Goal: Transaction & Acquisition: Book appointment/travel/reservation

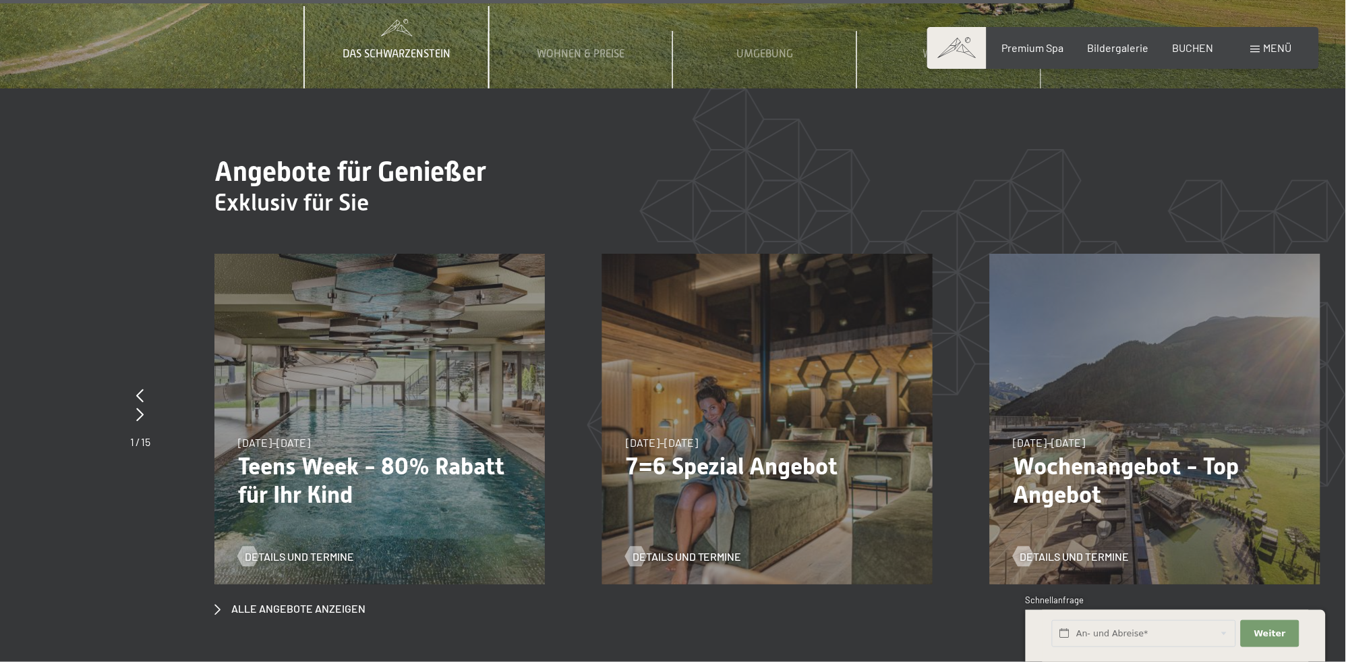
scroll to position [6460, 0]
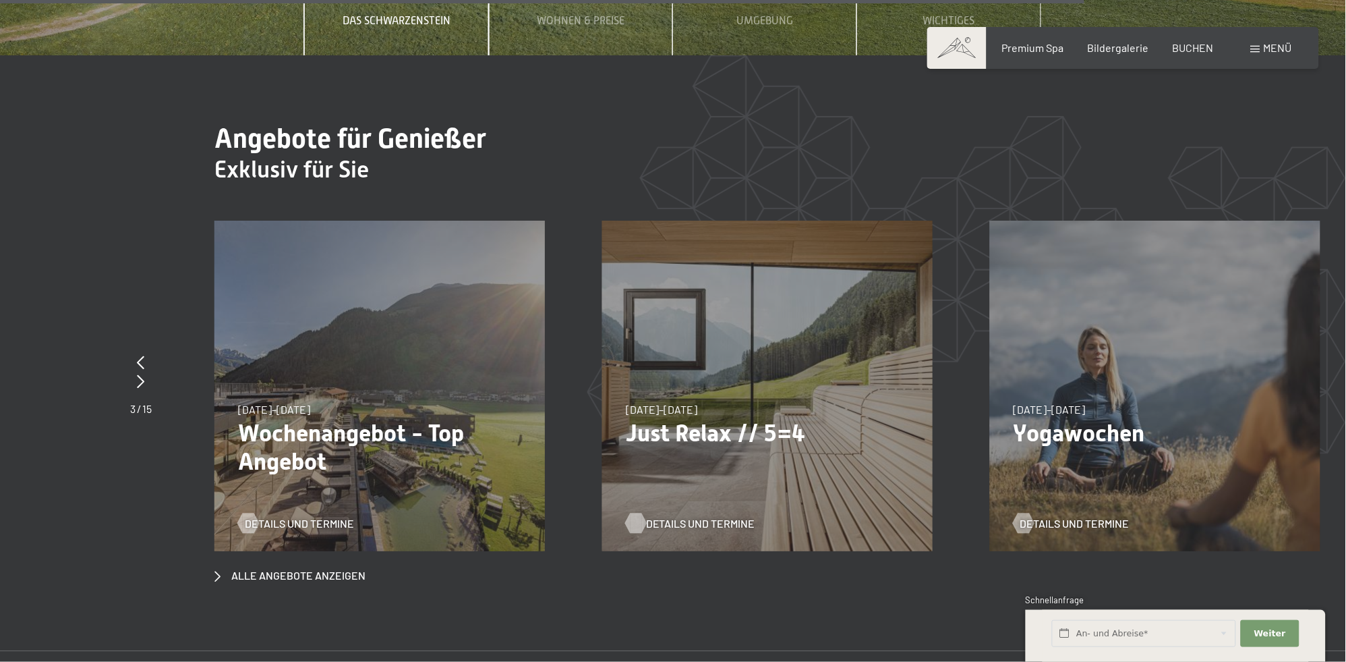
click at [676, 516] on span "Details und Termine" at bounding box center [700, 523] width 109 height 15
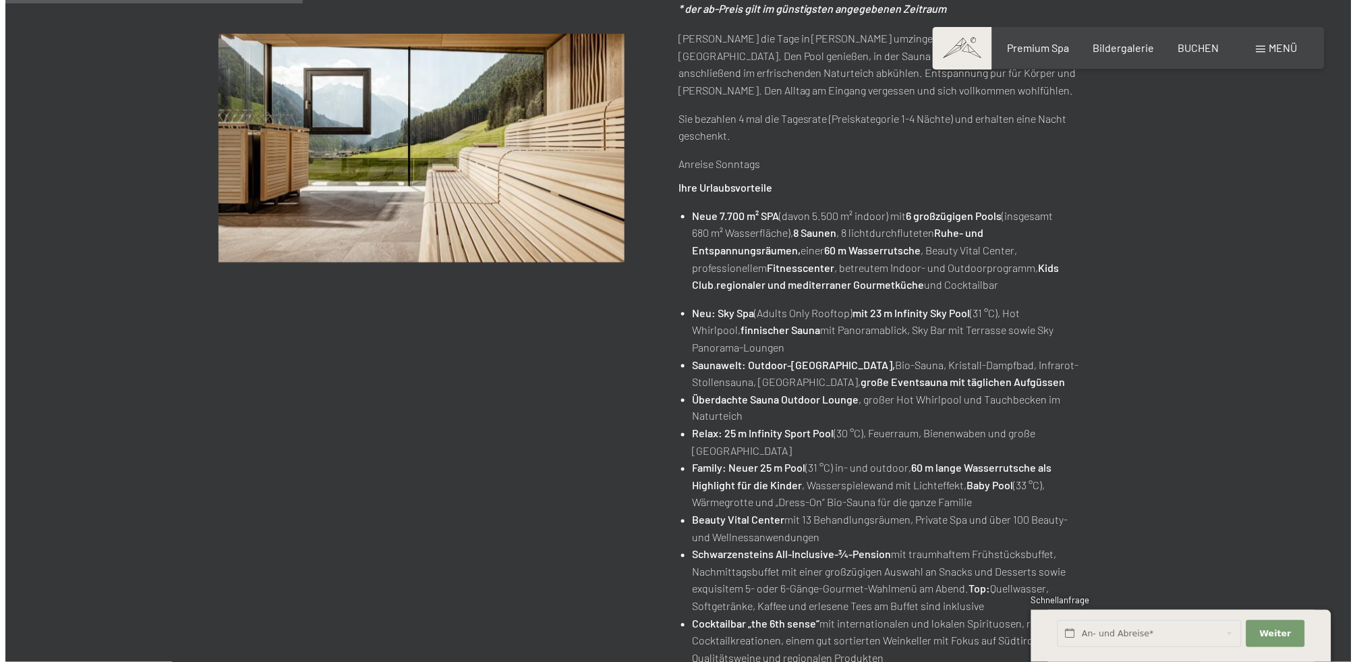
scroll to position [355, 0]
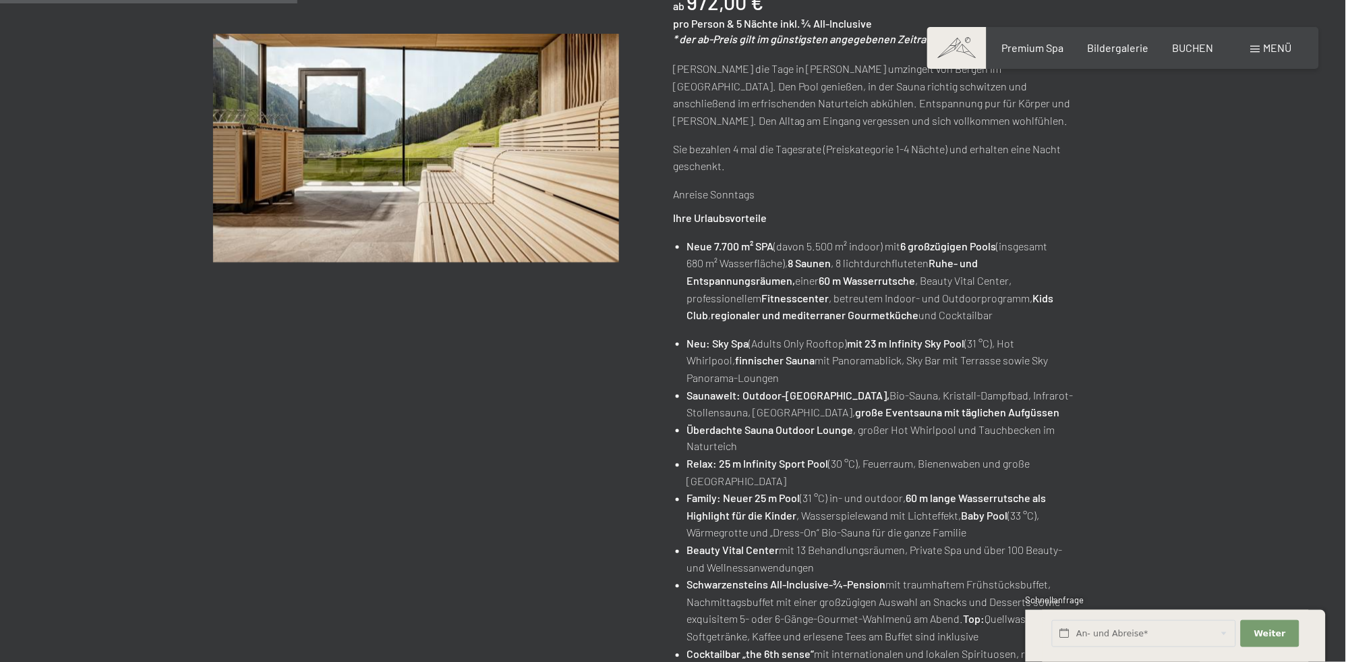
click at [1264, 50] on span "Menü" at bounding box center [1278, 47] width 28 height 13
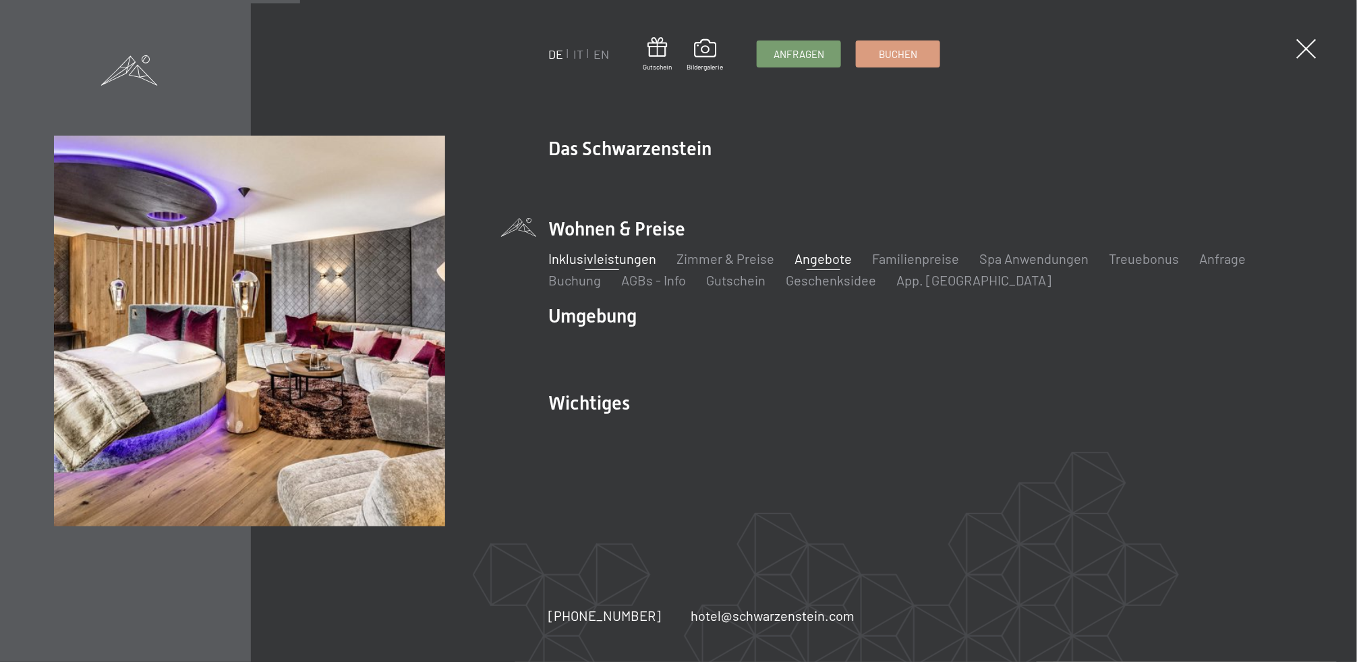
click at [606, 260] on link "Inklusivleistungen" at bounding box center [602, 258] width 108 height 16
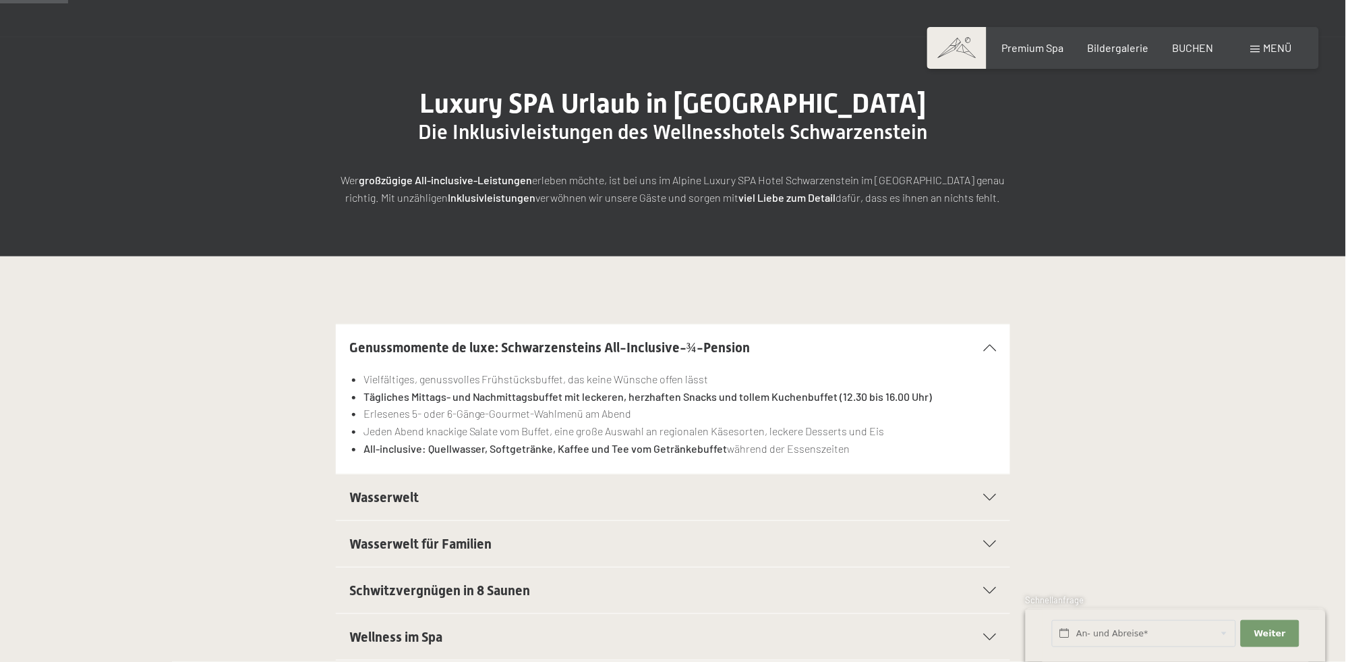
scroll to position [142, 0]
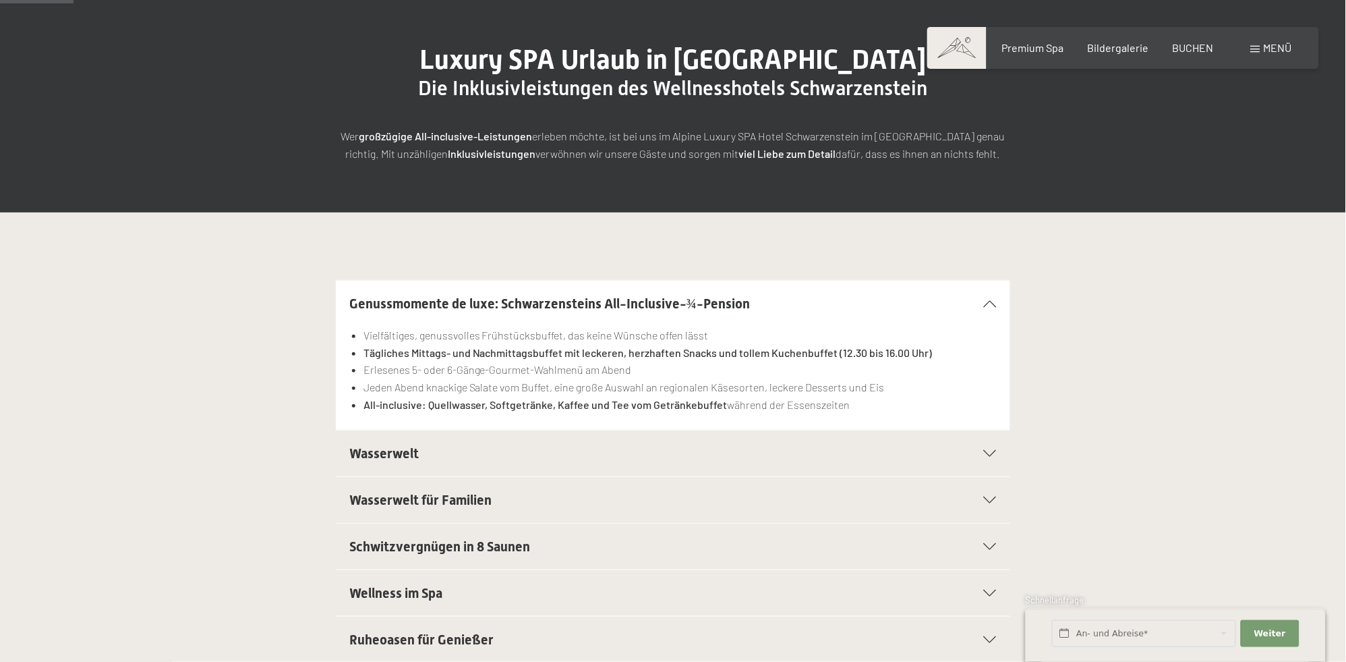
click at [409, 451] on span "Wasserwelt" at bounding box center [383, 453] width 69 height 16
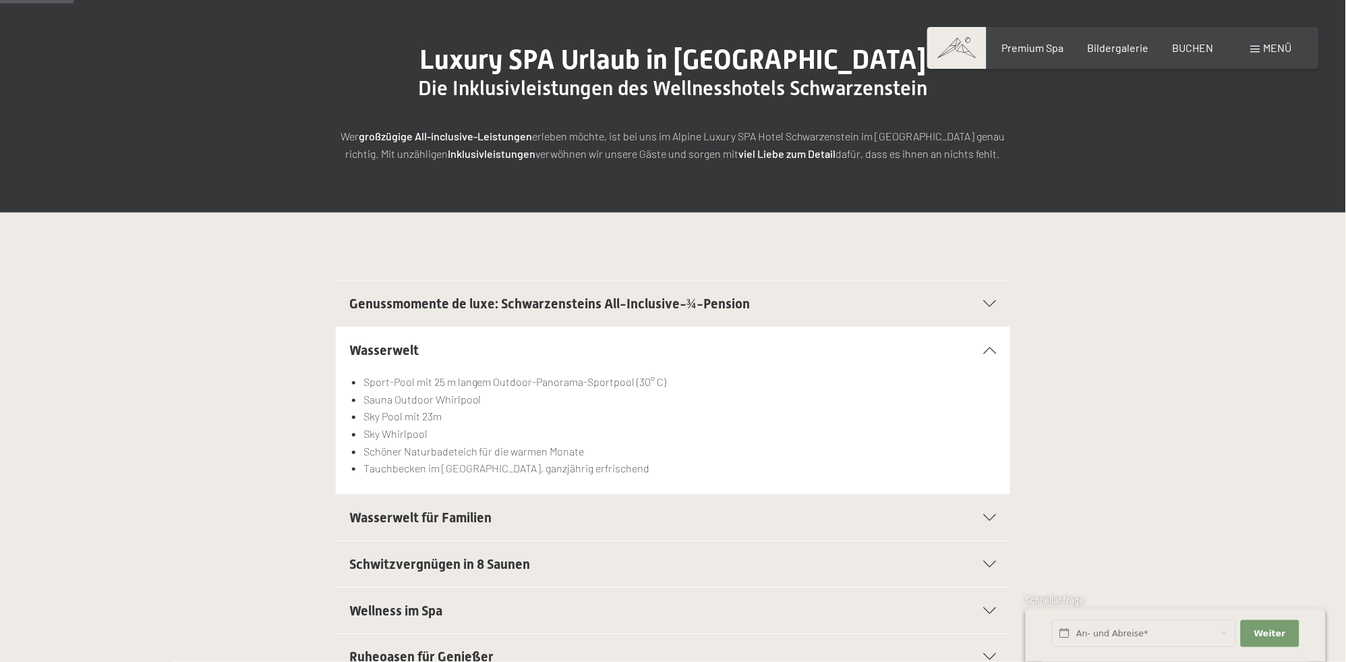
click at [1153, 418] on div "Wasserwelt Sport-Pool mit 25 m langem Outdoor-Panorama-Sportpool (30° C) Sauna …" at bounding box center [674, 410] width 1022 height 168
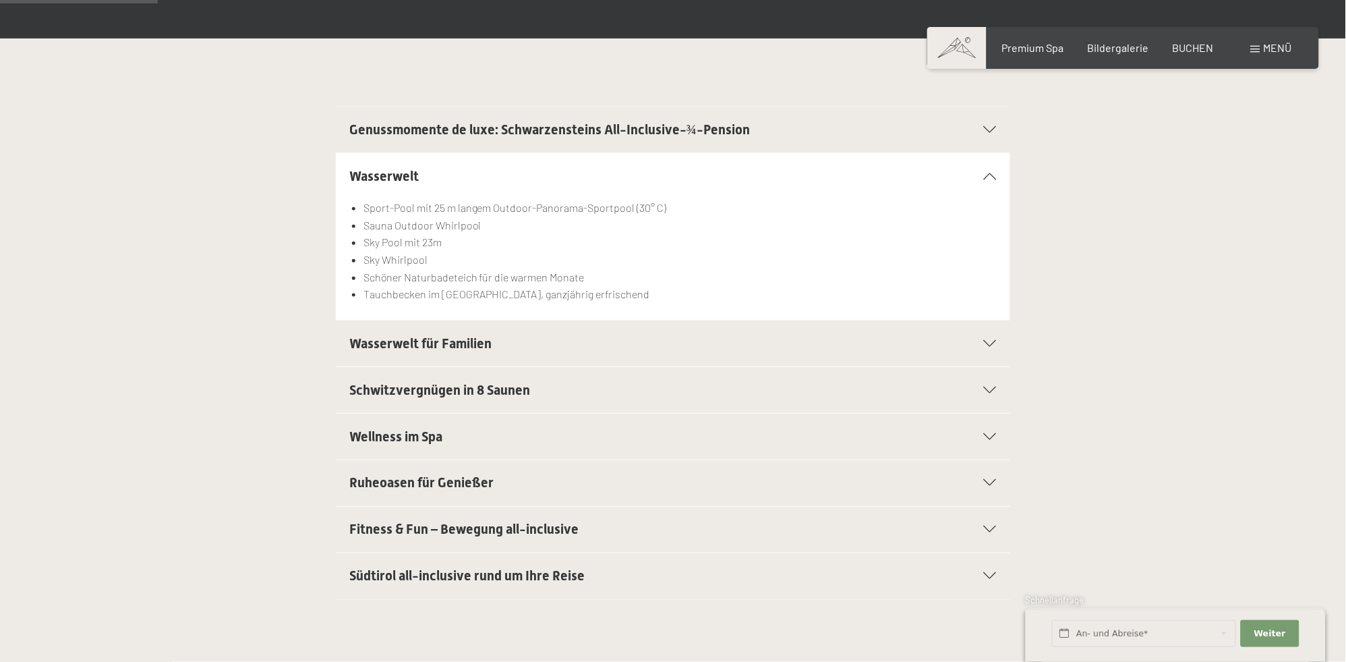
scroll to position [355, 0]
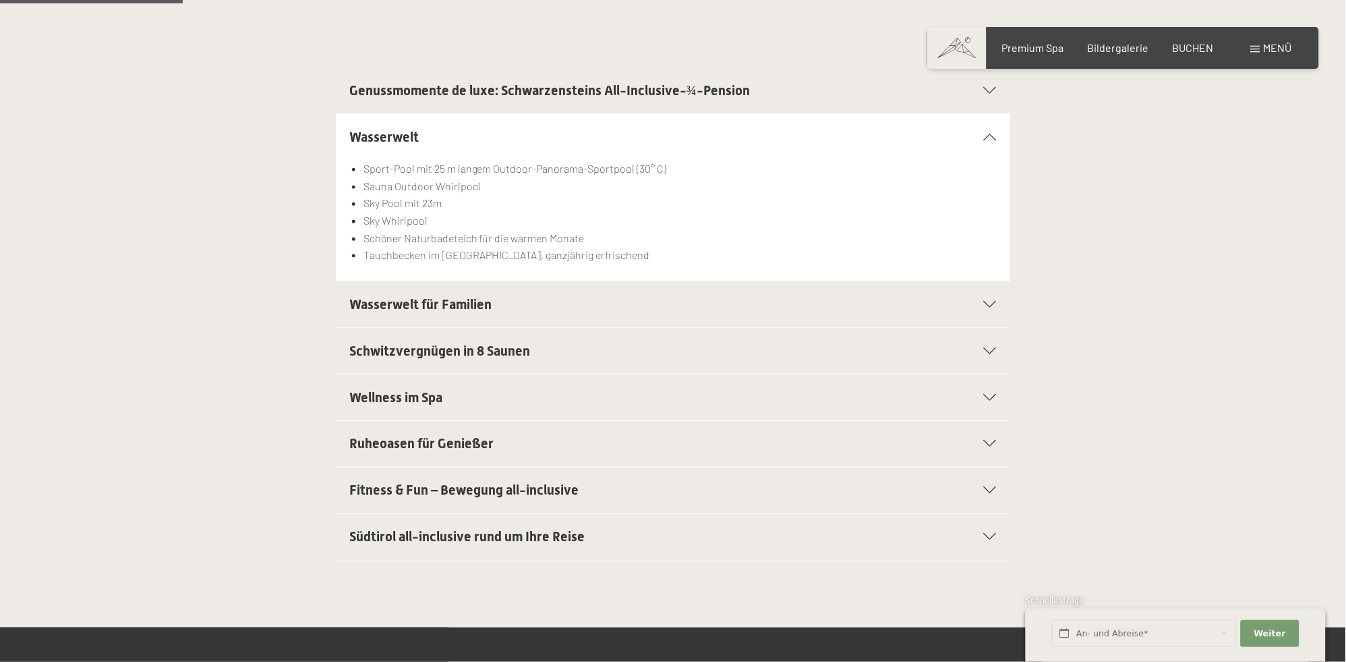
click at [405, 393] on span "Wellness im Spa" at bounding box center [395, 397] width 93 height 16
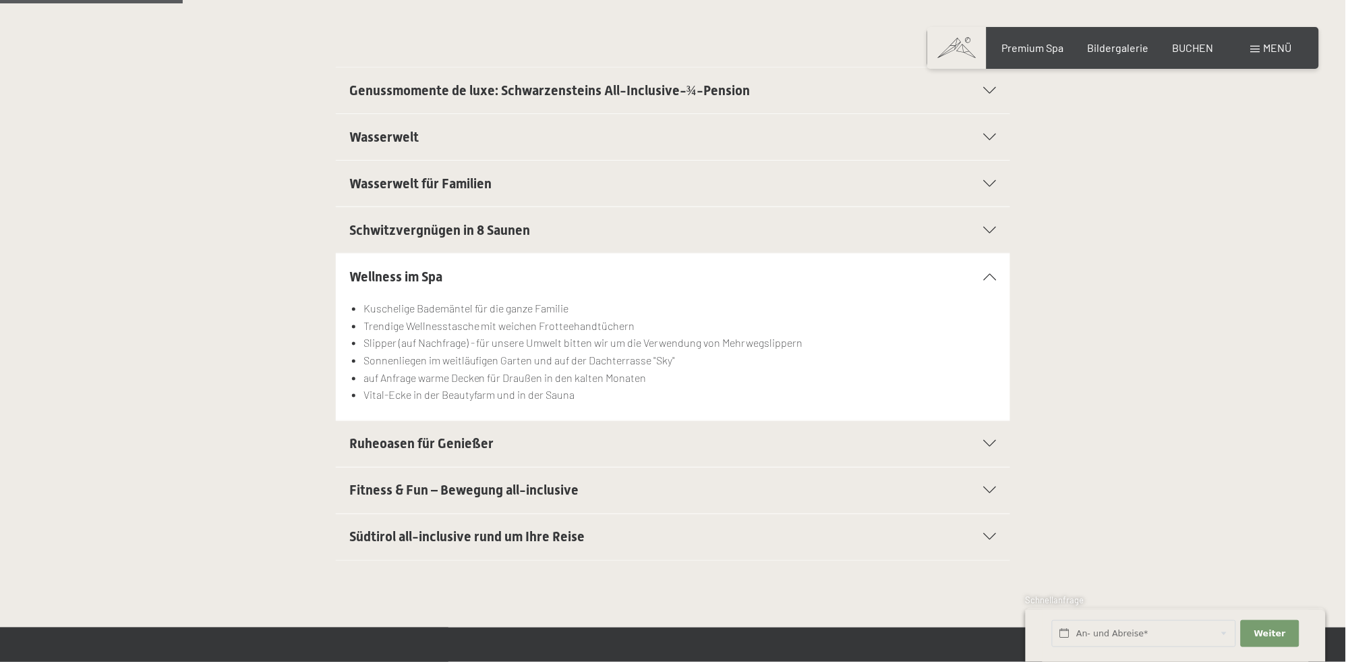
click at [987, 277] on icon at bounding box center [990, 276] width 13 height 7
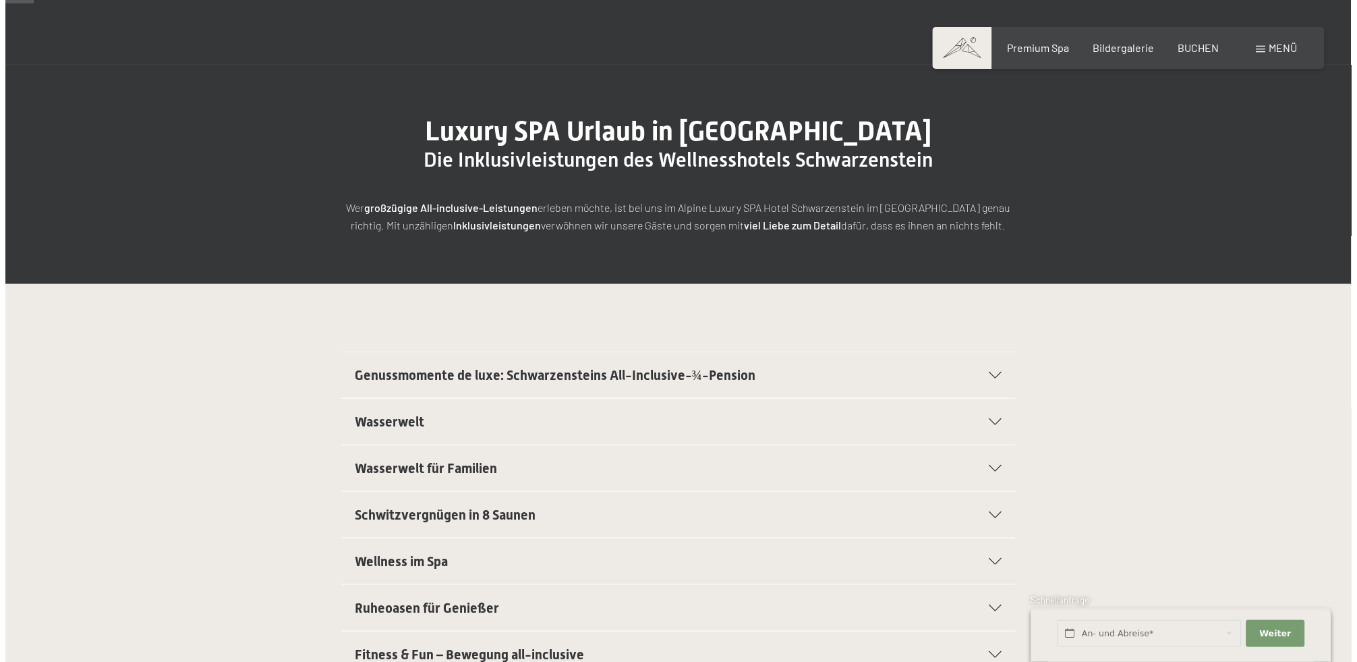
scroll to position [0, 0]
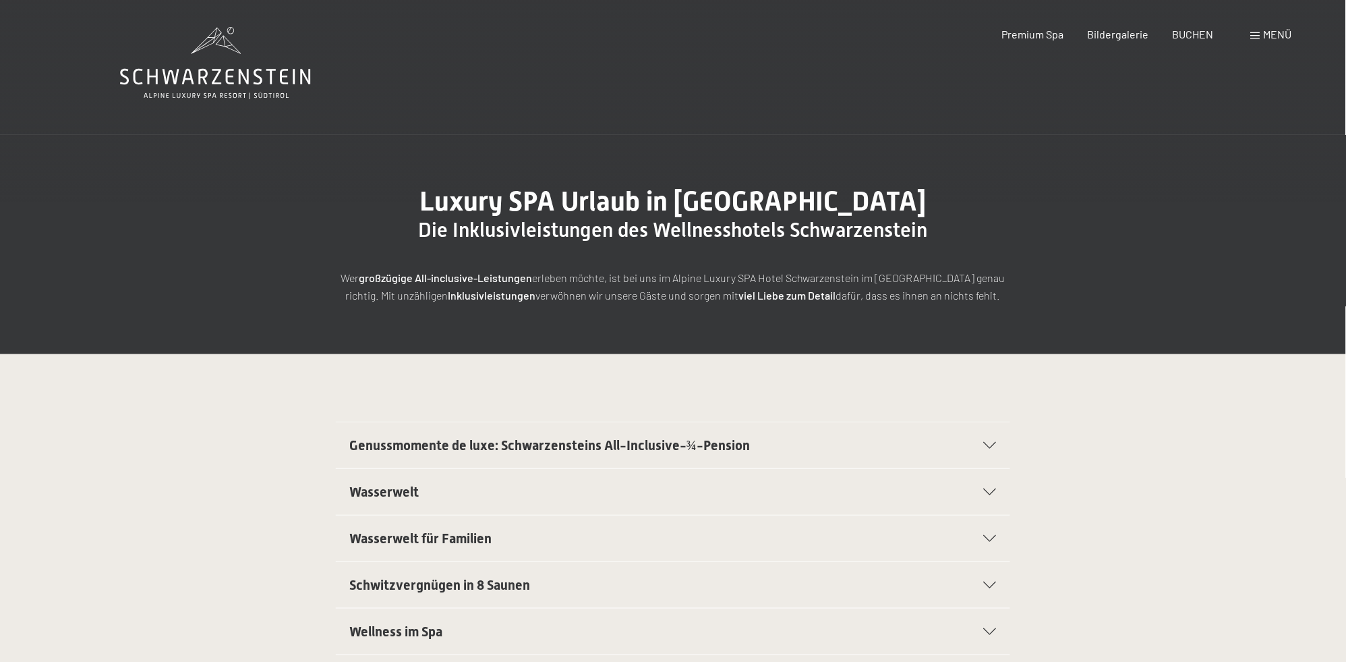
click at [1263, 34] on div "Menü" at bounding box center [1271, 34] width 41 height 15
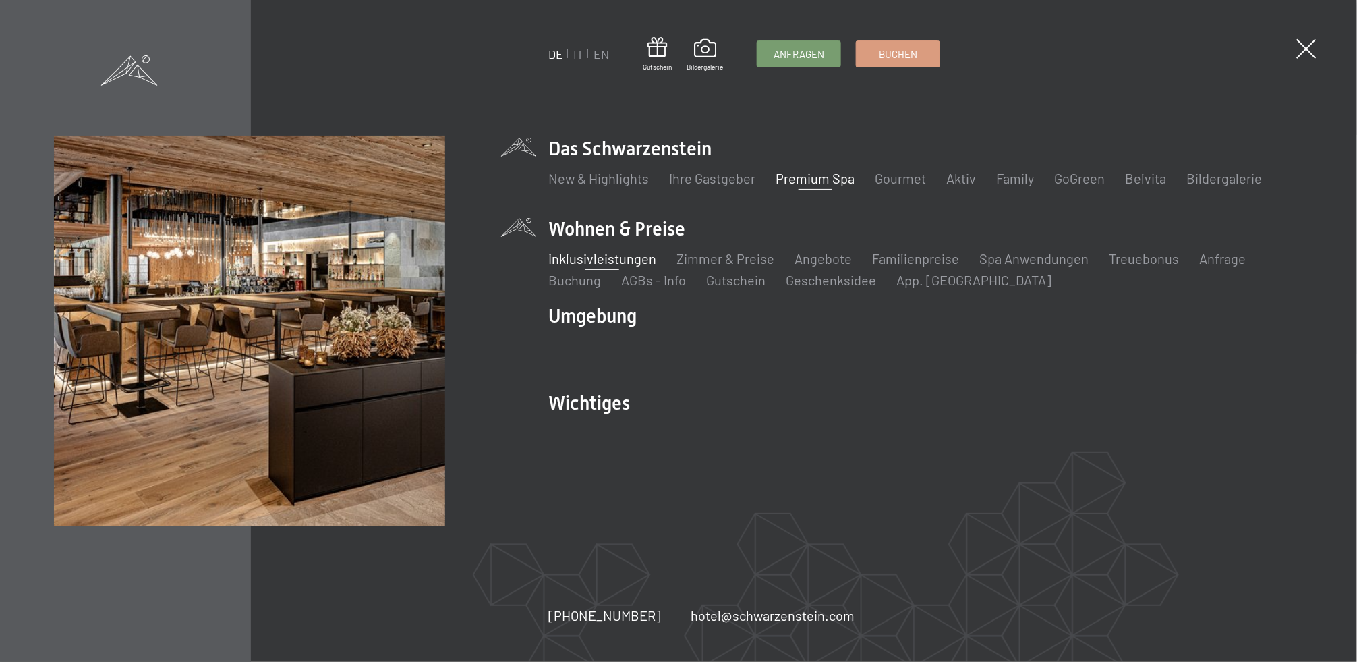
click at [831, 178] on link "Premium Spa" at bounding box center [815, 178] width 79 height 16
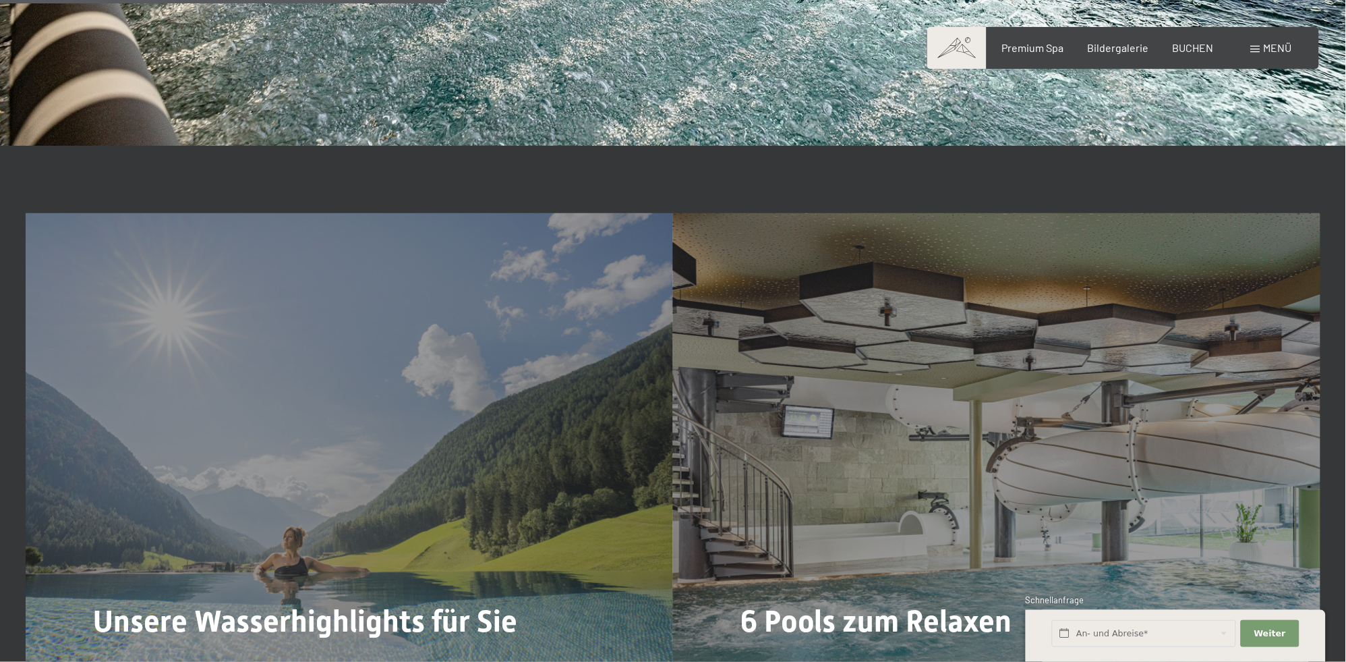
scroll to position [3266, 0]
